Goal: Task Accomplishment & Management: Manage account settings

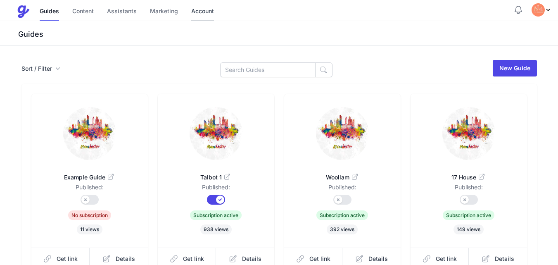
click at [199, 12] on link "Account" at bounding box center [202, 12] width 23 height 18
click at [209, 12] on link "Account" at bounding box center [202, 12] width 23 height 18
drag, startPoint x: 199, startPoint y: 10, endPoint x: 220, endPoint y: 0, distance: 23.5
click at [199, 10] on link "Account" at bounding box center [202, 12] width 23 height 18
click at [199, 14] on link "Account" at bounding box center [202, 12] width 23 height 18
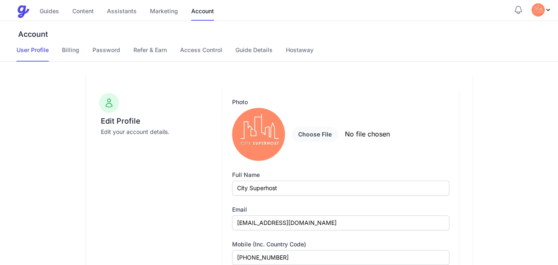
click at [67, 50] on link "Billing" at bounding box center [70, 54] width 17 height 16
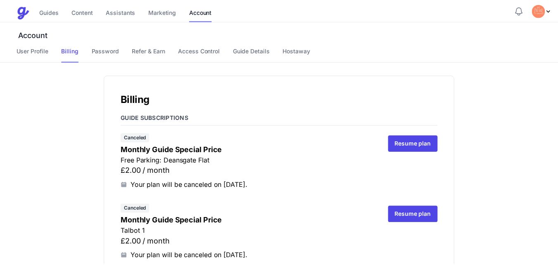
scroll to position [2860, 0]
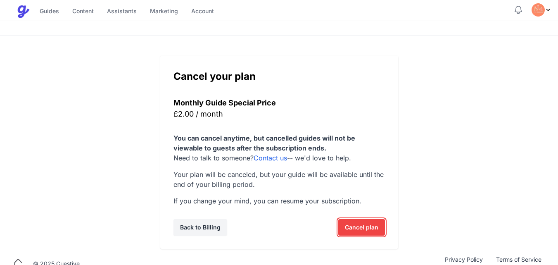
click at [360, 229] on span "Cancel plan" at bounding box center [361, 227] width 33 height 17
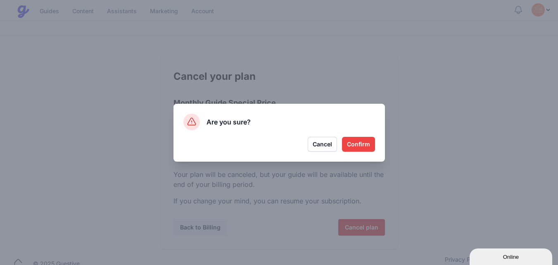
click at [358, 145] on button "Confirm" at bounding box center [358, 144] width 33 height 15
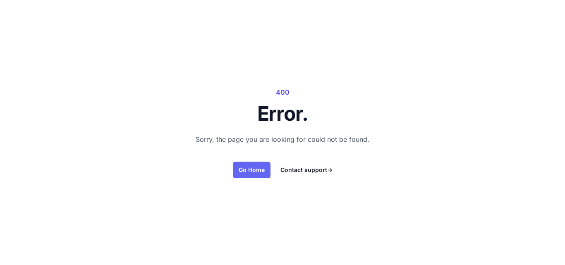
click at [254, 169] on link "Go Home" at bounding box center [252, 170] width 38 height 17
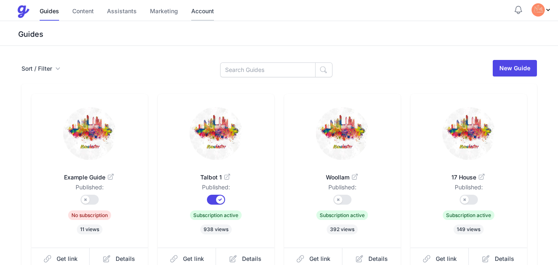
click at [202, 11] on link "Account" at bounding box center [202, 12] width 23 height 18
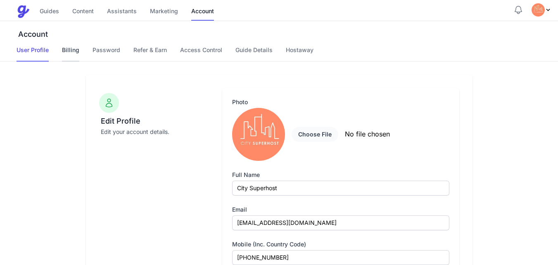
click at [72, 48] on link "Billing" at bounding box center [70, 54] width 17 height 16
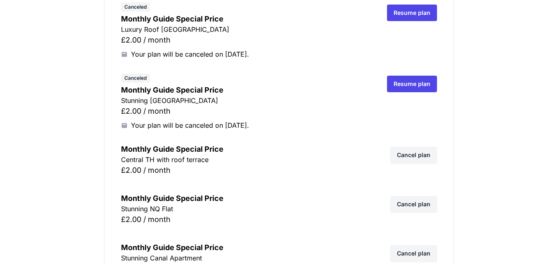
scroll to position [2778, 0]
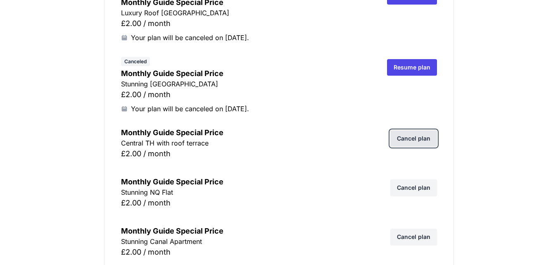
click at [417, 138] on link "Cancel plan" at bounding box center [414, 138] width 47 height 17
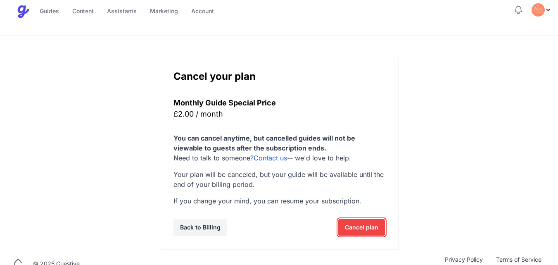
click at [360, 225] on span "Cancel plan" at bounding box center [361, 227] width 33 height 17
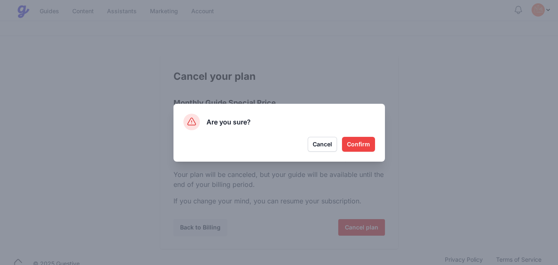
click at [363, 146] on button "Confirm" at bounding box center [358, 144] width 33 height 15
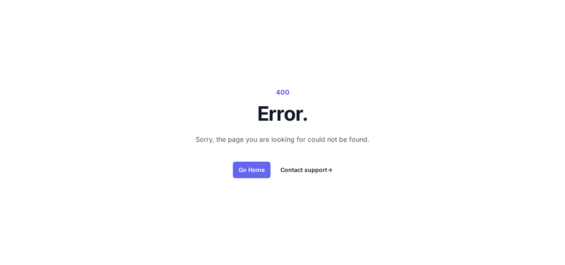
click at [247, 169] on link "Go Home" at bounding box center [252, 170] width 38 height 17
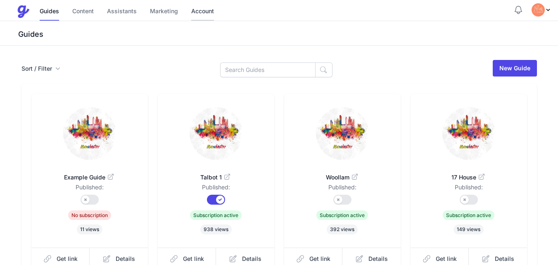
click at [197, 7] on link "Account" at bounding box center [202, 12] width 23 height 18
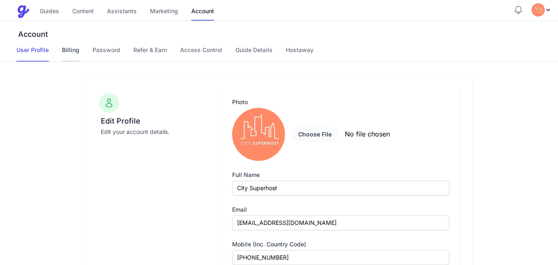
click at [71, 51] on link "Billing" at bounding box center [70, 54] width 17 height 16
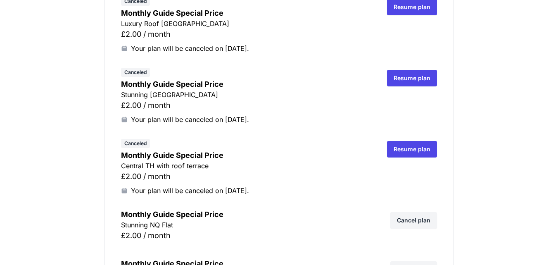
scroll to position [2844, 0]
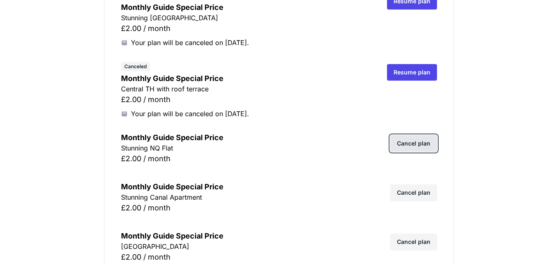
click at [411, 143] on link "Cancel plan" at bounding box center [414, 143] width 47 height 17
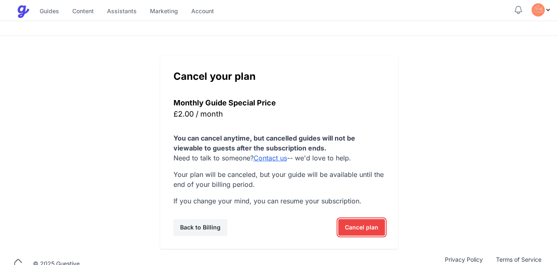
click at [358, 226] on span "Cancel plan" at bounding box center [361, 227] width 33 height 17
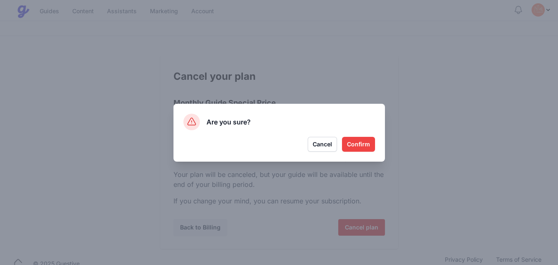
click at [359, 146] on button "Confirm" at bounding box center [358, 144] width 33 height 15
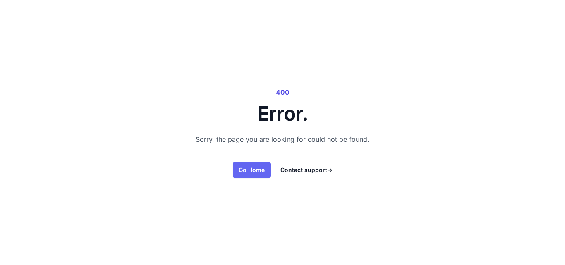
click at [260, 166] on link "Go Home" at bounding box center [252, 170] width 38 height 17
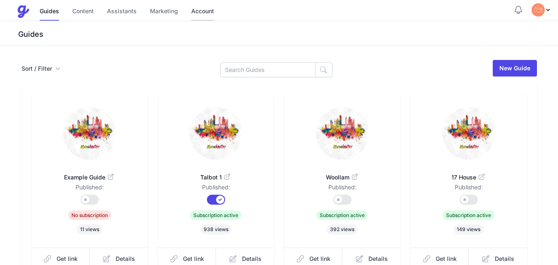
click at [205, 10] on link "Account" at bounding box center [202, 12] width 23 height 18
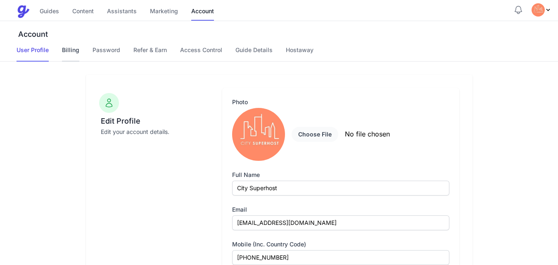
click at [69, 50] on link "Billing" at bounding box center [70, 54] width 17 height 16
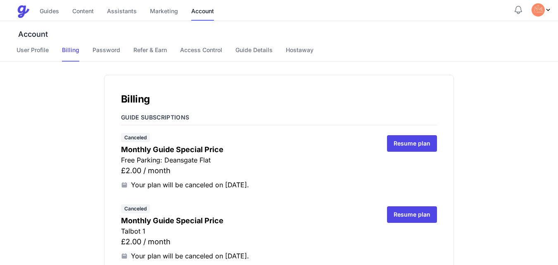
click at [380, 93] on h1 "Billing" at bounding box center [279, 99] width 316 height 15
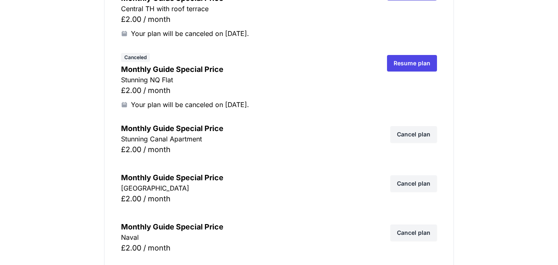
scroll to position [2943, 0]
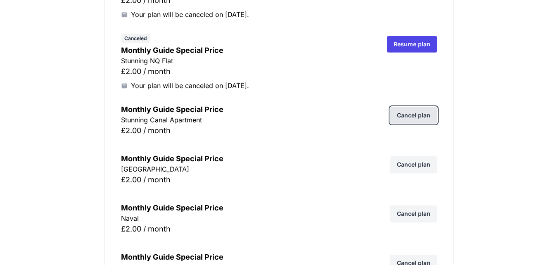
click at [415, 117] on link "Cancel plan" at bounding box center [414, 115] width 47 height 17
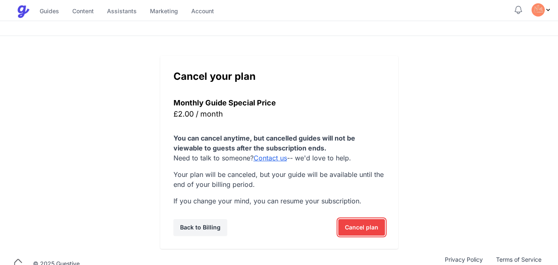
click at [351, 229] on span "Cancel plan" at bounding box center [361, 227] width 33 height 17
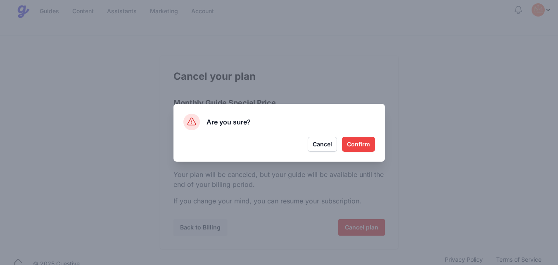
click at [354, 145] on button "Confirm" at bounding box center [358, 144] width 33 height 15
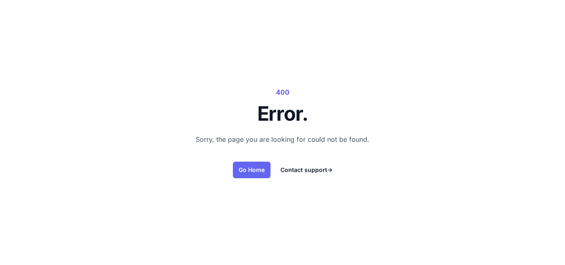
click at [251, 172] on link "Go Home" at bounding box center [252, 170] width 38 height 17
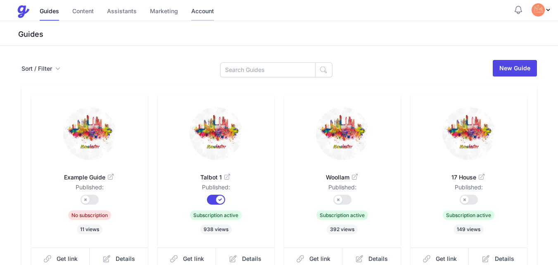
click at [200, 10] on link "Account" at bounding box center [202, 12] width 23 height 18
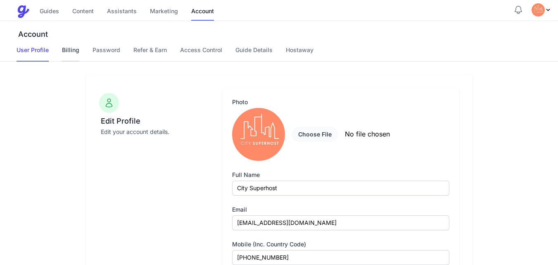
click at [72, 50] on link "Billing" at bounding box center [70, 54] width 17 height 16
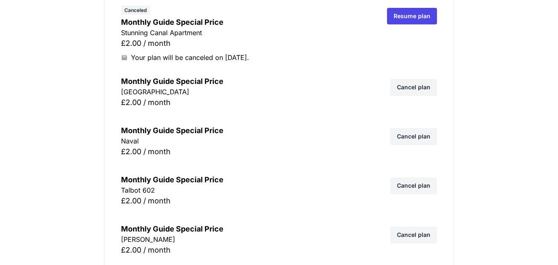
scroll to position [3059, 0]
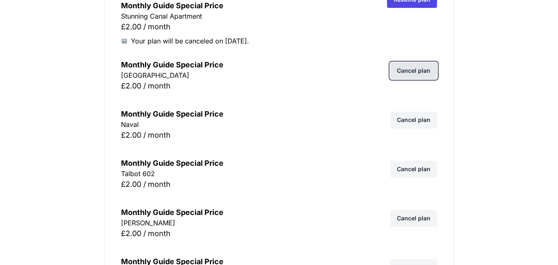
click at [413, 69] on link "Cancel plan" at bounding box center [414, 70] width 47 height 17
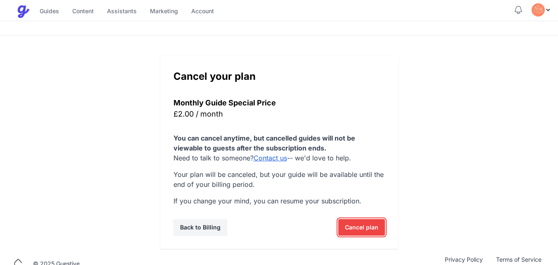
click at [358, 227] on span "Cancel plan" at bounding box center [361, 227] width 33 height 17
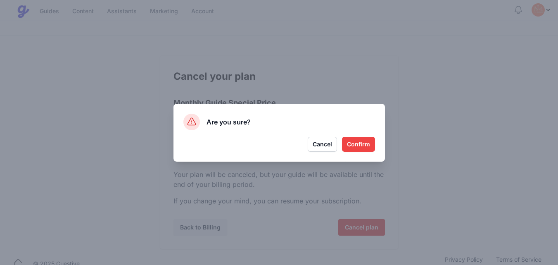
click at [361, 144] on button "Confirm" at bounding box center [358, 144] width 33 height 15
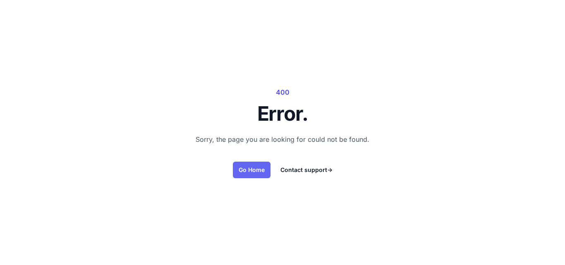
click at [245, 167] on link "Go Home" at bounding box center [252, 170] width 38 height 17
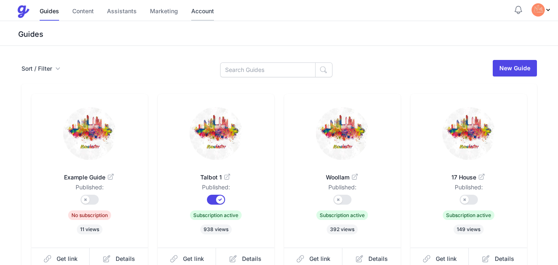
click at [201, 8] on link "Account" at bounding box center [202, 12] width 23 height 18
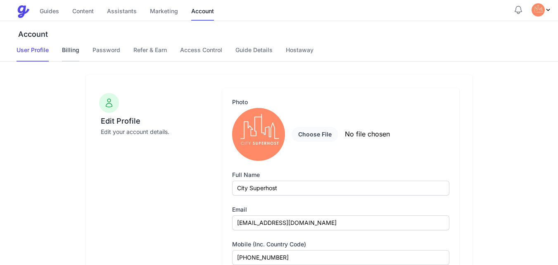
click at [72, 49] on link "Billing" at bounding box center [70, 54] width 17 height 16
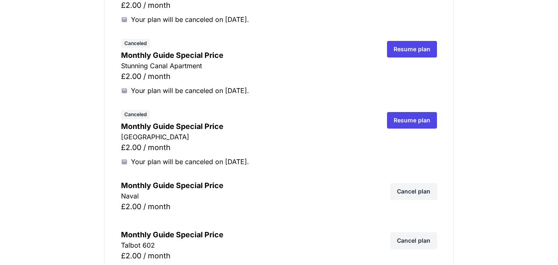
scroll to position [3026, 0]
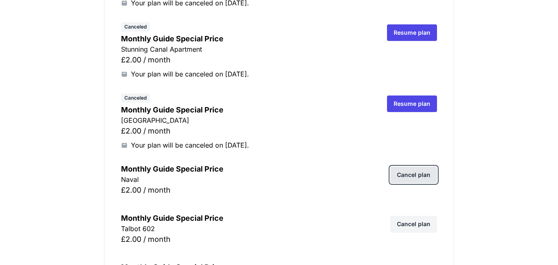
click at [415, 174] on link "Cancel plan" at bounding box center [414, 175] width 47 height 17
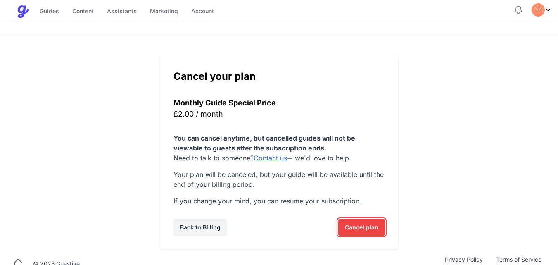
click at [354, 228] on span "Cancel plan" at bounding box center [361, 227] width 33 height 17
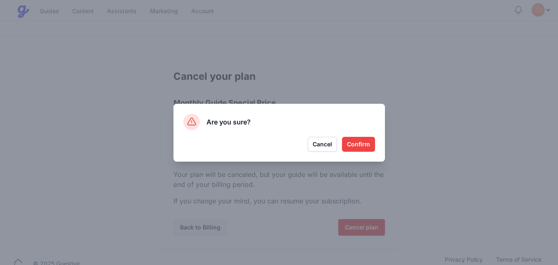
click at [361, 143] on button "Confirm" at bounding box center [358, 144] width 33 height 15
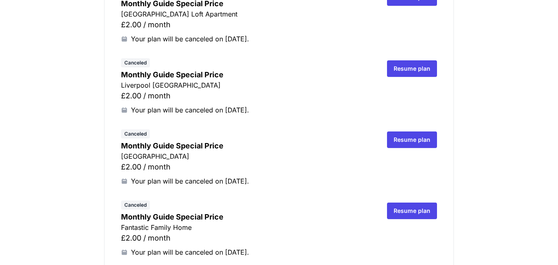
scroll to position [446, 0]
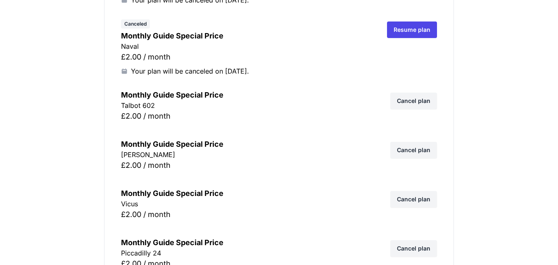
scroll to position [3158, 0]
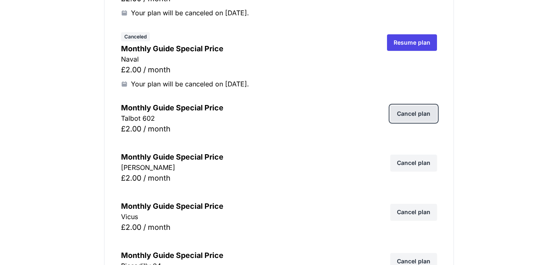
click at [415, 111] on link "Cancel plan" at bounding box center [414, 113] width 47 height 17
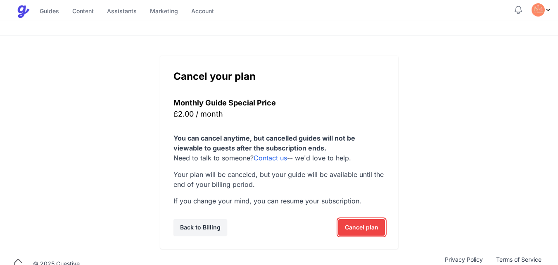
click at [353, 230] on span "Cancel plan" at bounding box center [361, 227] width 33 height 17
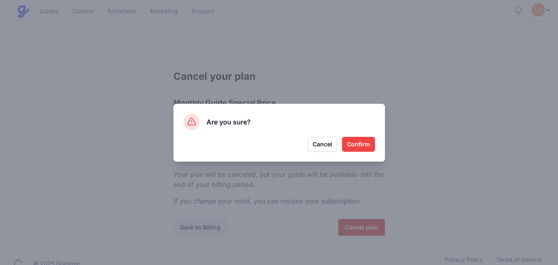
click at [360, 142] on button "Confirm" at bounding box center [358, 144] width 33 height 15
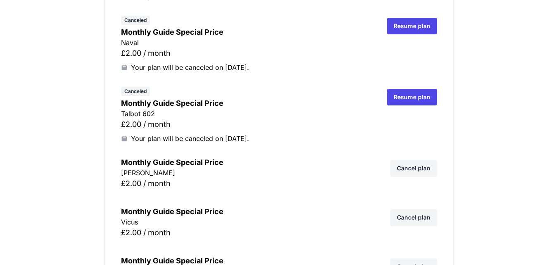
scroll to position [3158, 0]
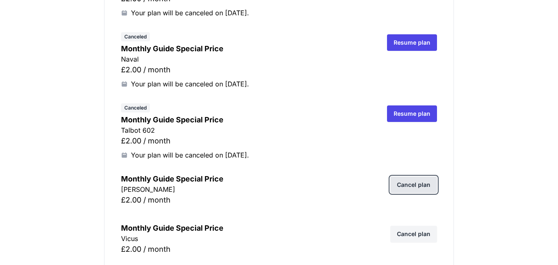
click at [432, 186] on link "Cancel plan" at bounding box center [414, 185] width 47 height 17
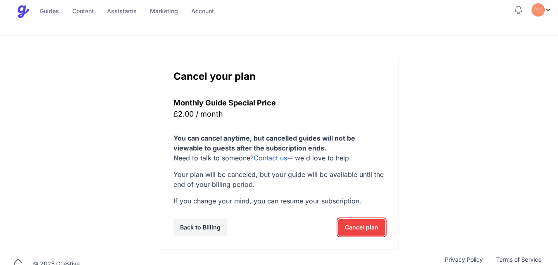
click at [364, 228] on span "Cancel plan" at bounding box center [361, 227] width 33 height 17
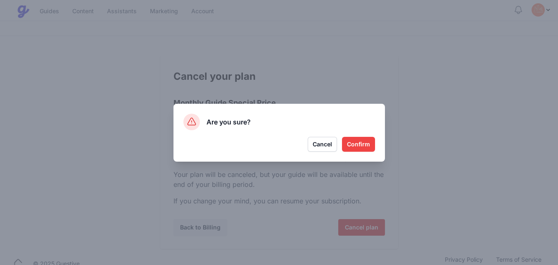
click at [362, 144] on button "Confirm" at bounding box center [358, 144] width 33 height 15
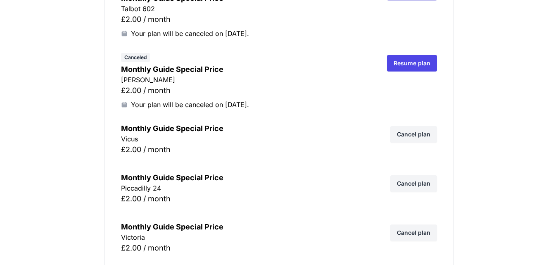
scroll to position [3285, 0]
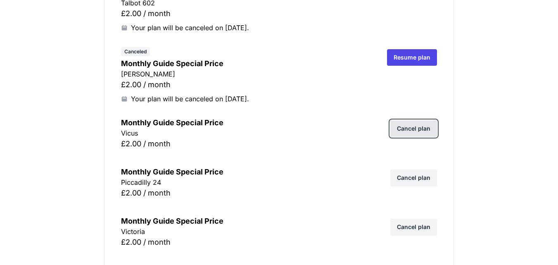
click at [407, 127] on link "Cancel plan" at bounding box center [414, 128] width 47 height 17
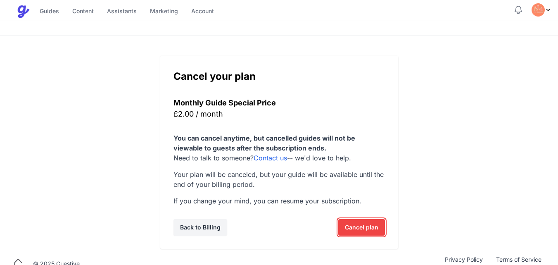
click at [358, 225] on span "Cancel plan" at bounding box center [361, 227] width 33 height 17
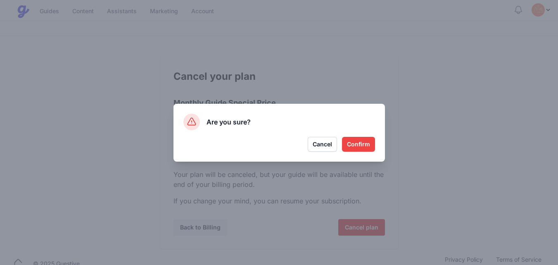
click at [358, 146] on button "Confirm" at bounding box center [358, 144] width 33 height 15
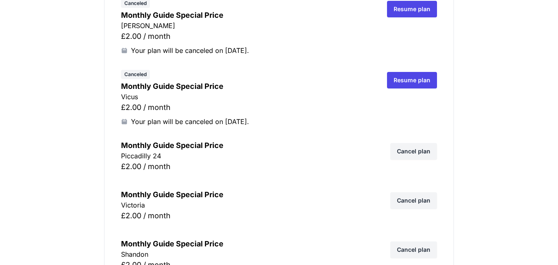
scroll to position [3335, 0]
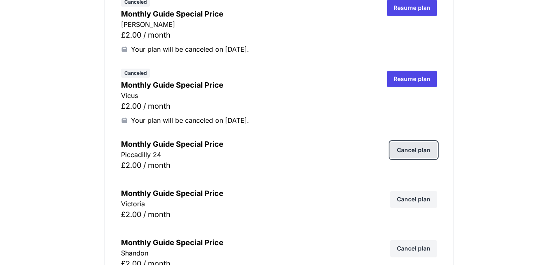
click at [414, 148] on link "Cancel plan" at bounding box center [414, 150] width 47 height 17
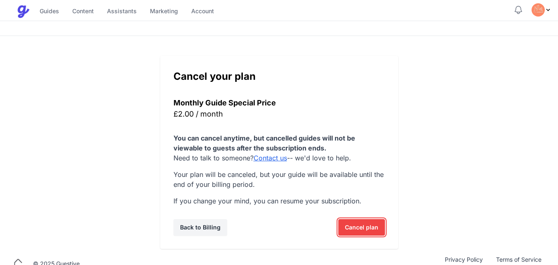
click at [359, 228] on span "Cancel plan" at bounding box center [361, 227] width 33 height 17
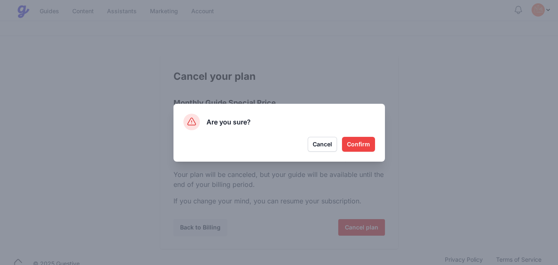
click at [353, 146] on button "Confirm" at bounding box center [358, 144] width 33 height 15
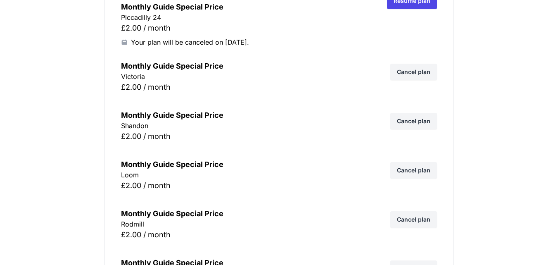
scroll to position [3484, 0]
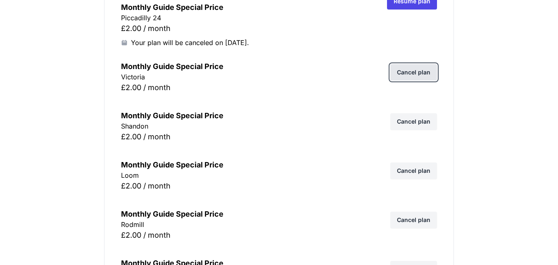
click at [422, 71] on link "Cancel plan" at bounding box center [414, 72] width 47 height 17
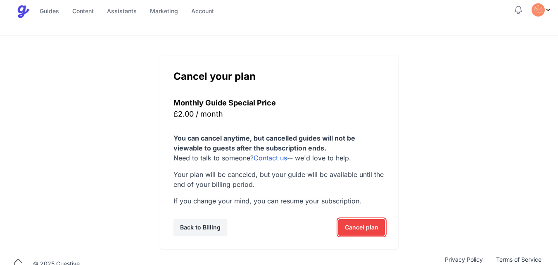
click at [351, 224] on span "Cancel plan" at bounding box center [361, 227] width 33 height 17
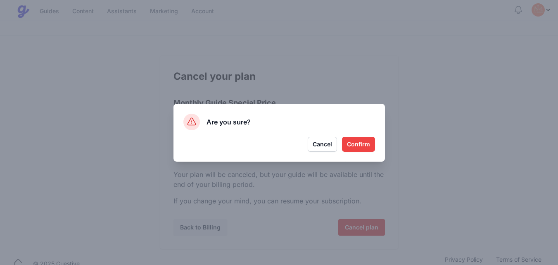
click at [362, 145] on button "Confirm" at bounding box center [358, 144] width 33 height 15
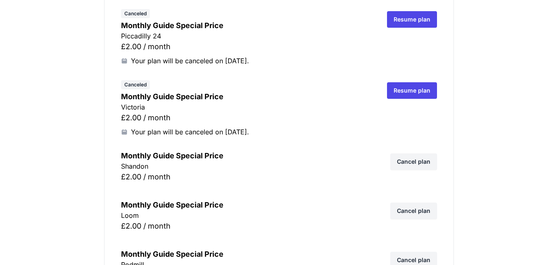
scroll to position [3467, 0]
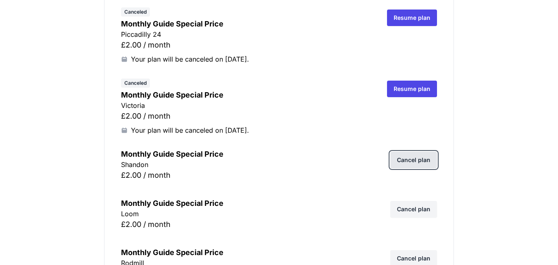
click at [404, 158] on link "Cancel plan" at bounding box center [414, 160] width 47 height 17
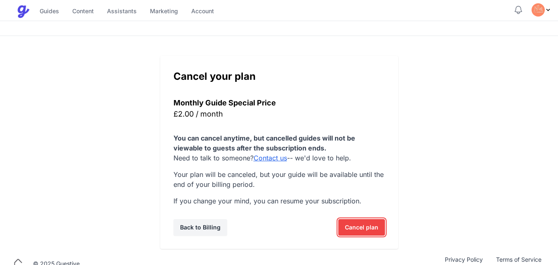
click at [352, 225] on span "Cancel plan" at bounding box center [361, 227] width 33 height 17
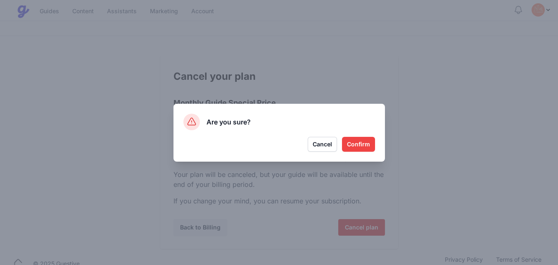
click at [368, 138] on button "Confirm" at bounding box center [358, 144] width 33 height 15
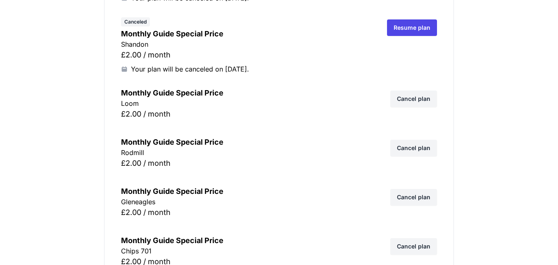
scroll to position [3583, 0]
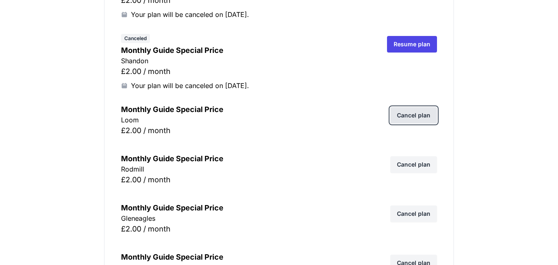
click at [417, 114] on link "Cancel plan" at bounding box center [414, 115] width 47 height 17
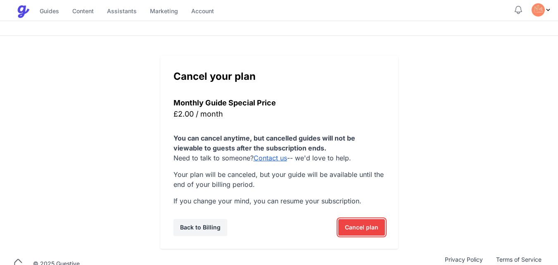
click at [349, 224] on span "Cancel plan" at bounding box center [361, 227] width 33 height 17
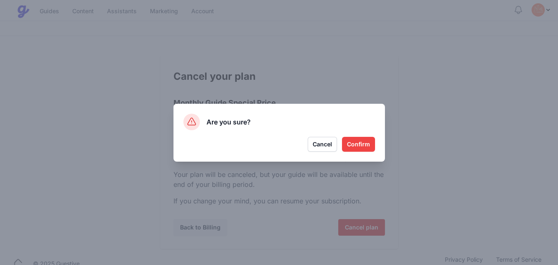
click at [356, 143] on button "Confirm" at bounding box center [358, 144] width 33 height 15
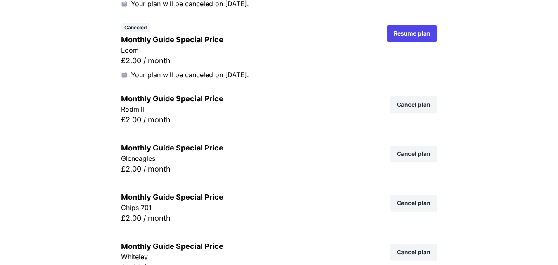
scroll to position [3649, 0]
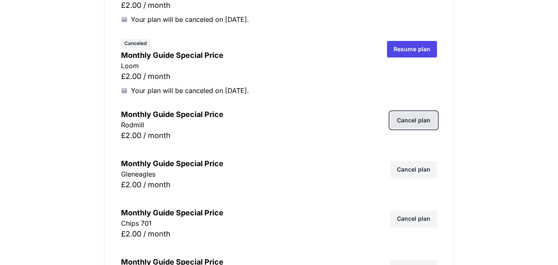
click at [414, 117] on link "Cancel plan" at bounding box center [414, 120] width 47 height 17
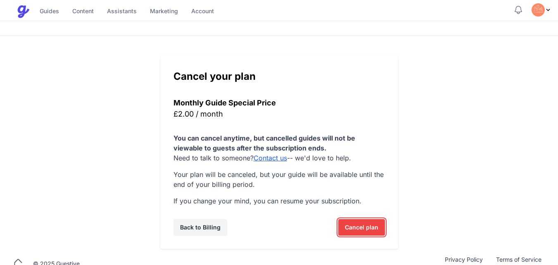
click at [353, 223] on span "Cancel plan" at bounding box center [361, 227] width 33 height 17
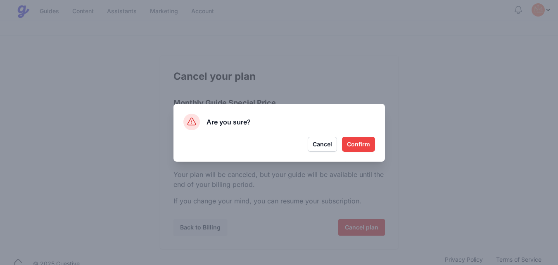
click at [354, 146] on button "Confirm" at bounding box center [358, 144] width 33 height 15
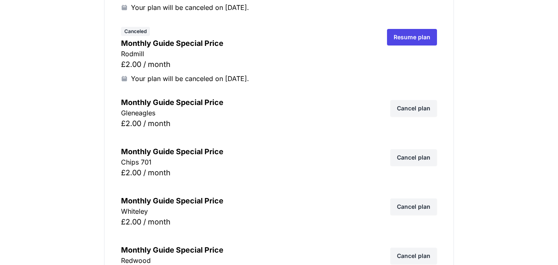
scroll to position [3732, 0]
click at [415, 112] on link "Cancel plan" at bounding box center [414, 108] width 47 height 17
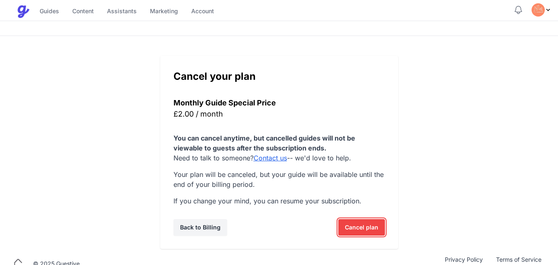
click at [351, 227] on span "Cancel plan" at bounding box center [361, 227] width 33 height 17
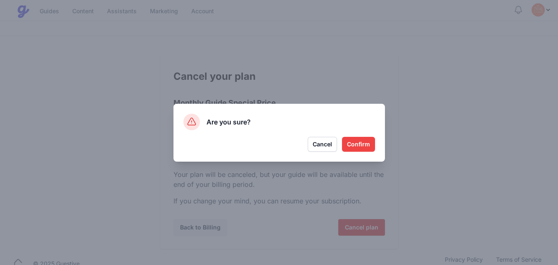
click at [358, 141] on button "Confirm" at bounding box center [358, 144] width 33 height 15
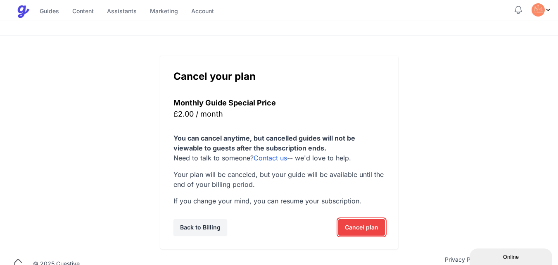
click at [358, 224] on span "Cancel plan" at bounding box center [361, 227] width 33 height 17
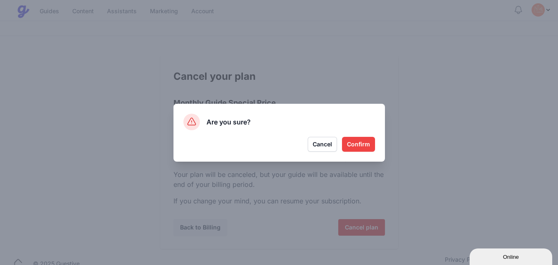
click at [363, 141] on button "Confirm" at bounding box center [358, 144] width 33 height 15
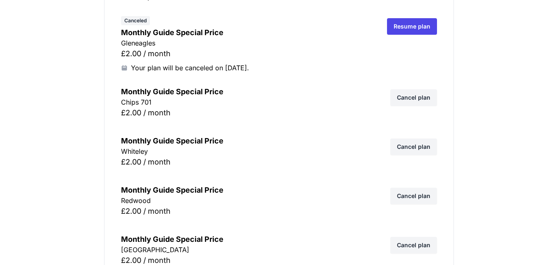
scroll to position [3798, 0]
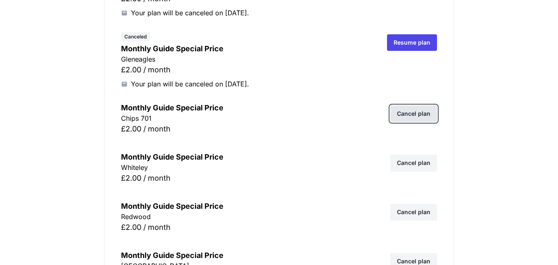
click at [419, 116] on link "Cancel plan" at bounding box center [414, 113] width 47 height 17
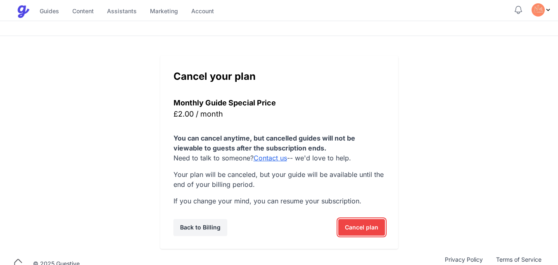
click at [363, 228] on span "Cancel plan" at bounding box center [361, 227] width 33 height 17
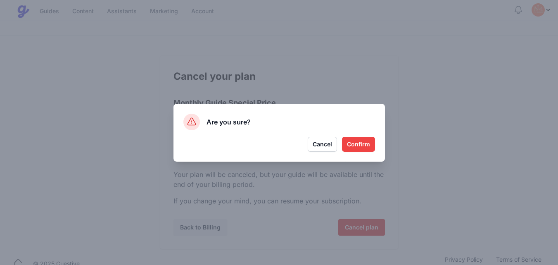
click at [366, 139] on button "Confirm" at bounding box center [358, 144] width 33 height 15
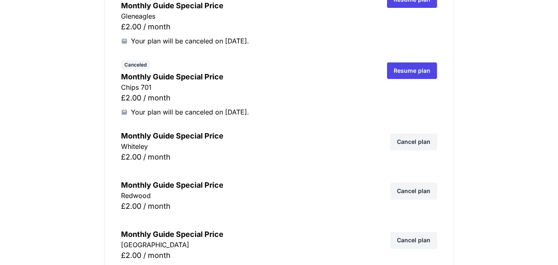
scroll to position [3831, 0]
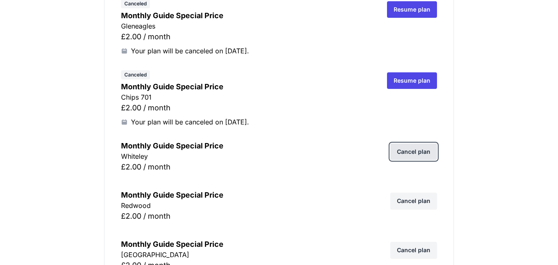
click at [420, 148] on link "Cancel plan" at bounding box center [414, 151] width 47 height 17
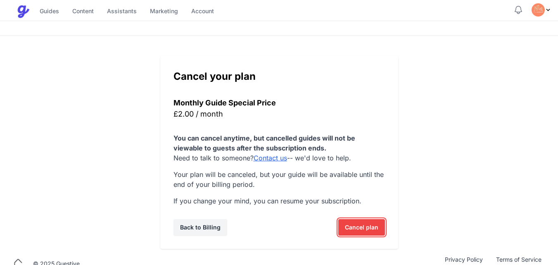
click at [365, 227] on span "Cancel plan" at bounding box center [361, 227] width 33 height 17
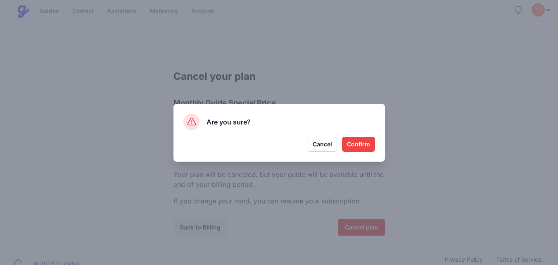
click at [363, 146] on button "Confirm" at bounding box center [358, 144] width 33 height 15
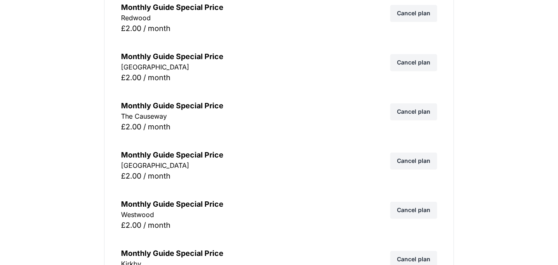
scroll to position [4024, 0]
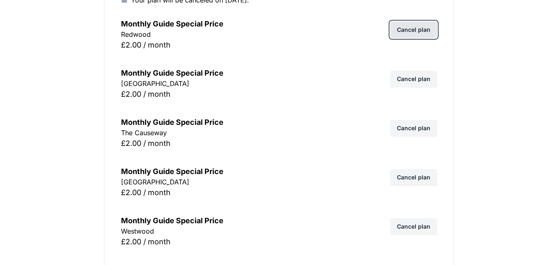
click at [430, 31] on link "Cancel plan" at bounding box center [414, 29] width 47 height 17
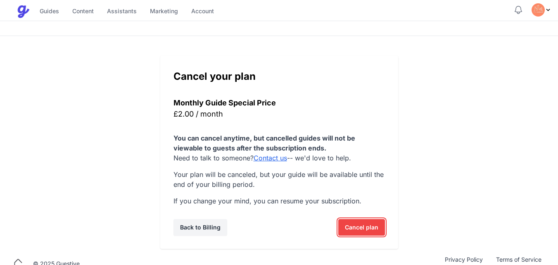
click at [361, 226] on span "Cancel plan" at bounding box center [361, 227] width 33 height 17
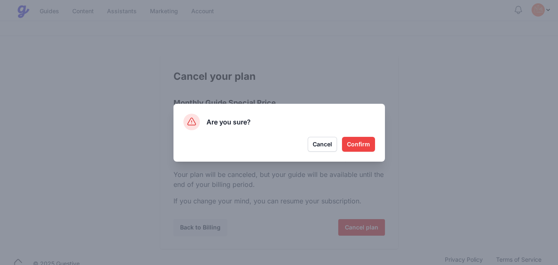
click at [363, 144] on button "Confirm" at bounding box center [358, 144] width 33 height 15
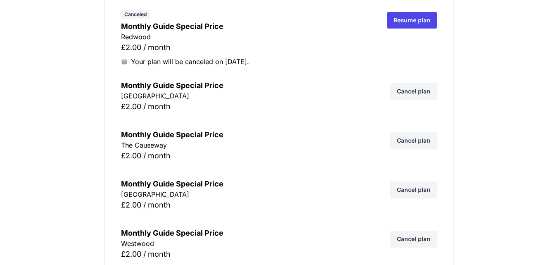
scroll to position [4018, 0]
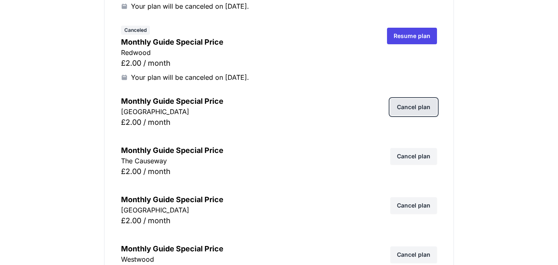
click at [408, 107] on link "Cancel plan" at bounding box center [414, 107] width 47 height 17
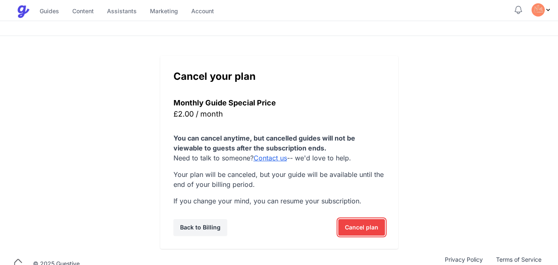
click at [360, 231] on span "Cancel plan" at bounding box center [361, 227] width 33 height 17
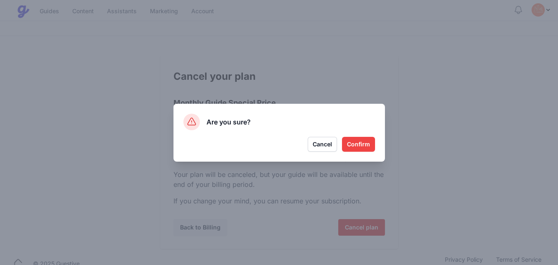
click at [367, 140] on button "Confirm" at bounding box center [358, 144] width 33 height 15
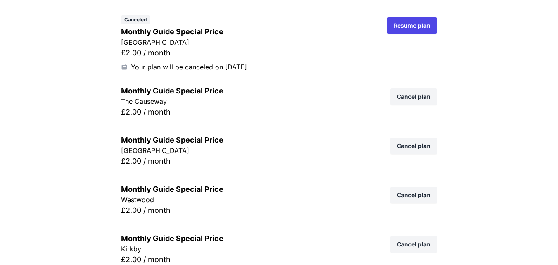
scroll to position [4112, 0]
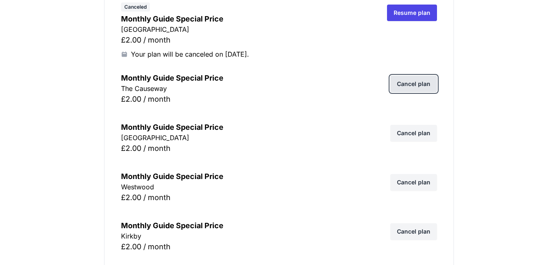
click at [424, 85] on link "Cancel plan" at bounding box center [414, 84] width 47 height 17
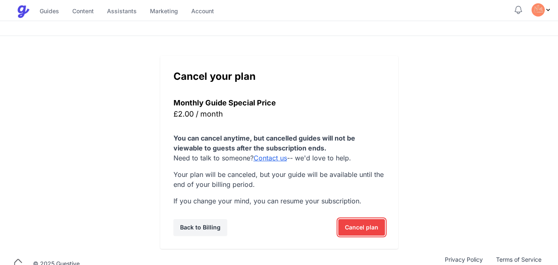
click at [365, 220] on span "Cancel plan" at bounding box center [361, 227] width 33 height 17
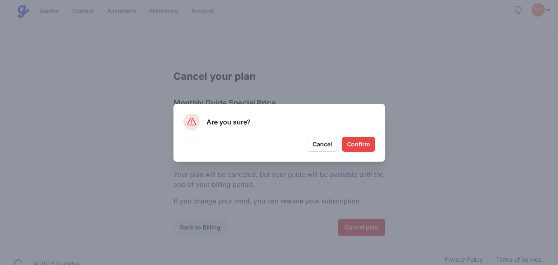
click at [363, 143] on button "Confirm" at bounding box center [358, 144] width 33 height 15
